Goal: Task Accomplishment & Management: Complete application form

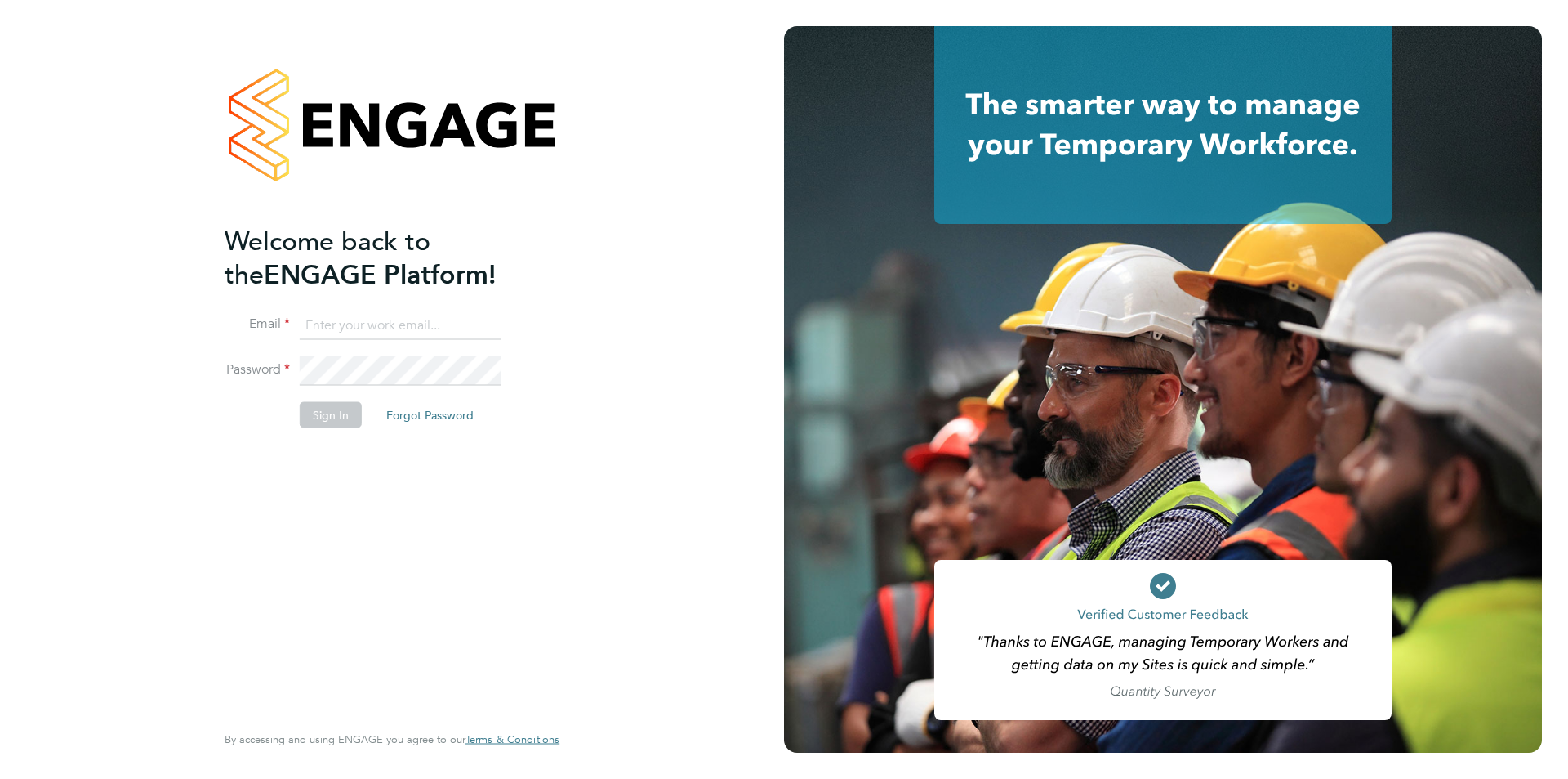
type input "[EMAIL_ADDRESS][DOMAIN_NAME]"
click at [320, 413] on button "Sign In" at bounding box center [330, 414] width 62 height 26
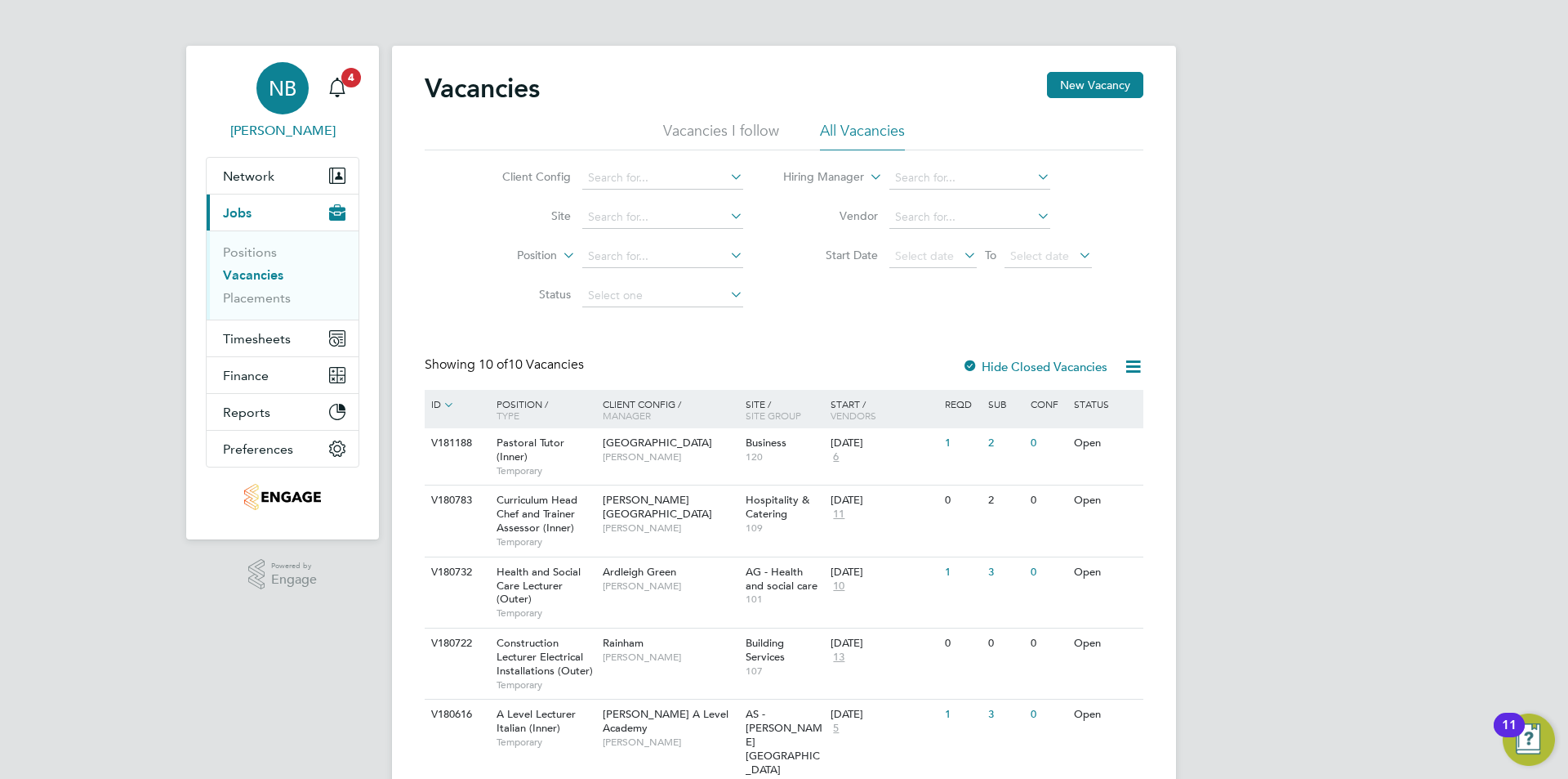
click at [354, 92] on app-nav-user-info "NB Nick Briant Notifications 4" at bounding box center [282, 101] width 154 height 111
click at [350, 90] on div "Main navigation" at bounding box center [336, 87] width 32 height 32
click at [678, 453] on span "Emma Wood" at bounding box center [670, 456] width 134 height 13
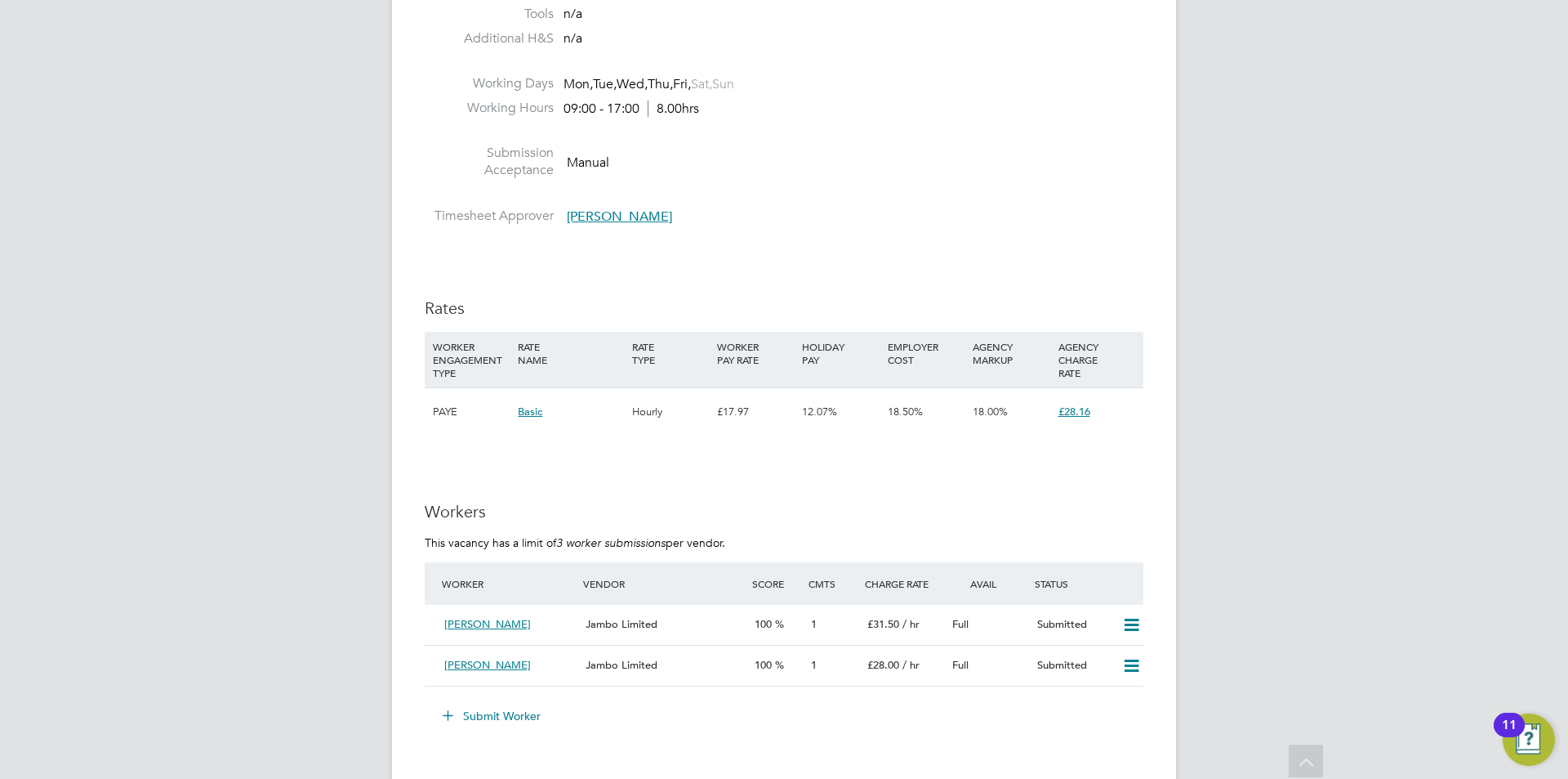
scroll to position [2207, 0]
